Goal: Go to known website: Access a specific website the user already knows

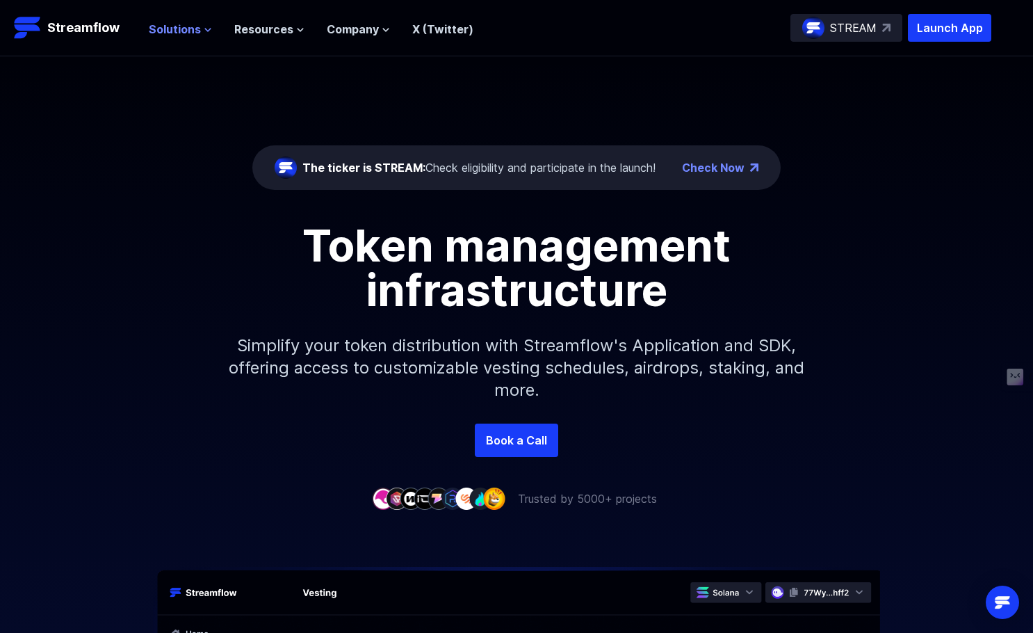
click at [172, 29] on span "Solutions" at bounding box center [175, 29] width 52 height 17
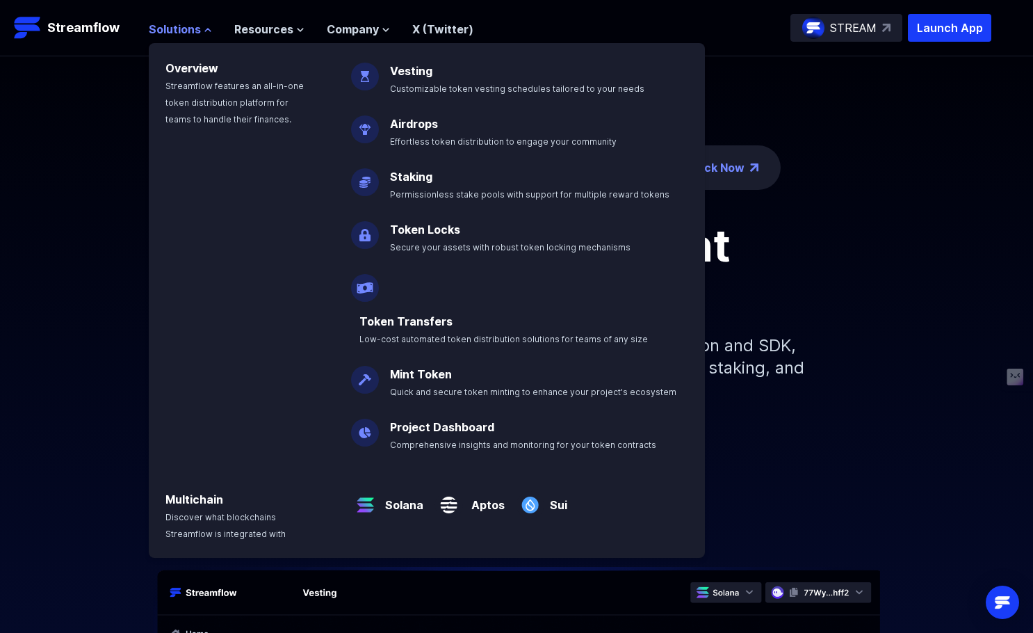
click at [172, 29] on span "Solutions" at bounding box center [175, 29] width 52 height 17
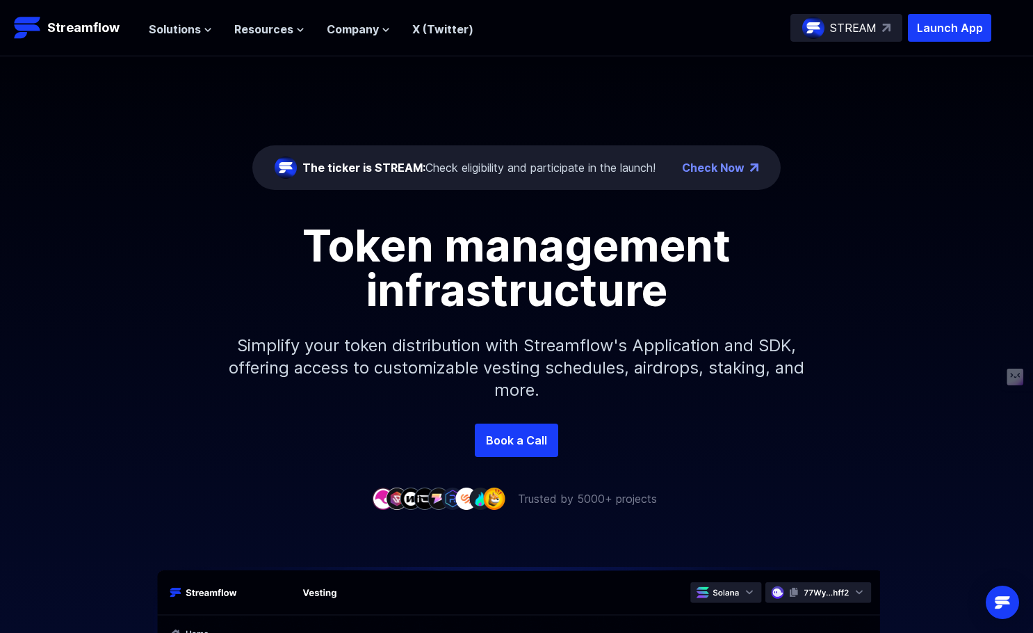
click at [869, 31] on p "STREAM" at bounding box center [853, 27] width 47 height 17
click at [978, 36] on p "Launch App" at bounding box center [949, 28] width 83 height 28
